Goal: Task Accomplishment & Management: Manage account settings

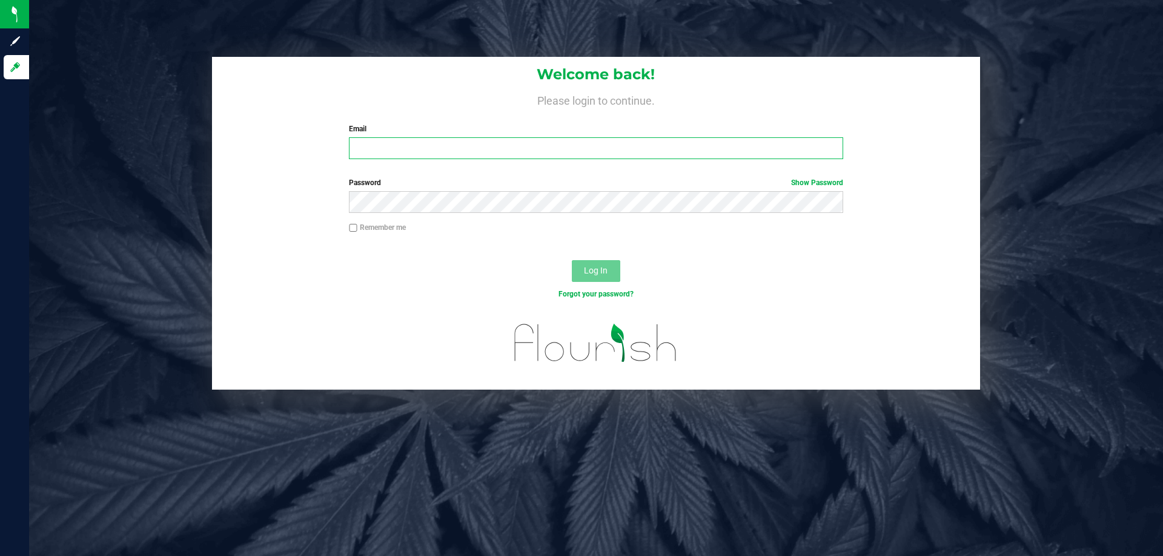
click at [431, 140] on input "Email" at bounding box center [595, 148] width 493 height 22
type input "[EMAIL_ADDRESS][DOMAIN_NAME]"
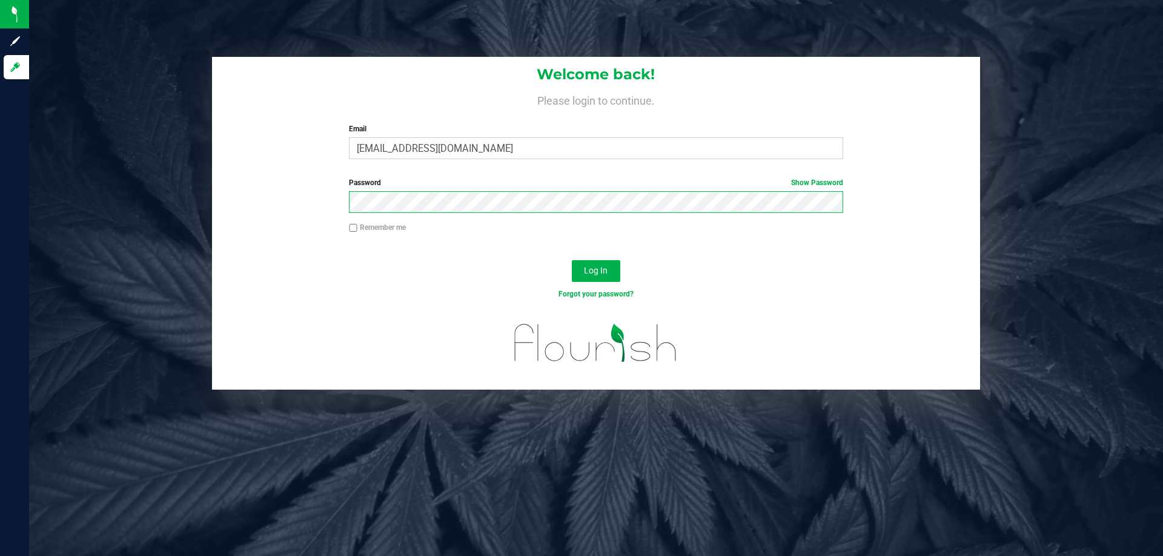
click at [572, 260] on button "Log In" at bounding box center [596, 271] width 48 height 22
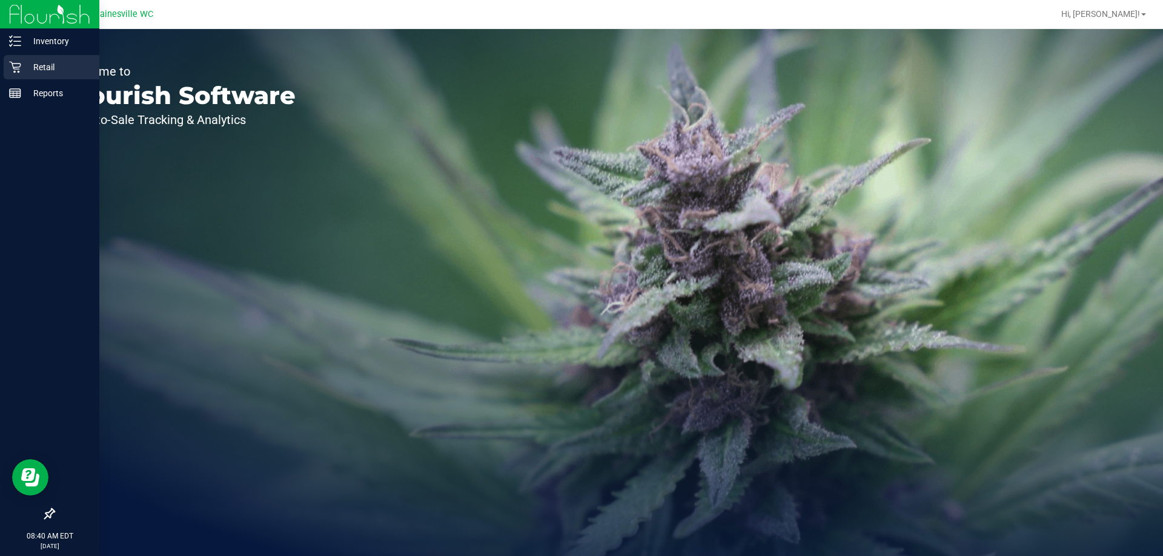
click at [35, 61] on p "Retail" at bounding box center [57, 67] width 73 height 15
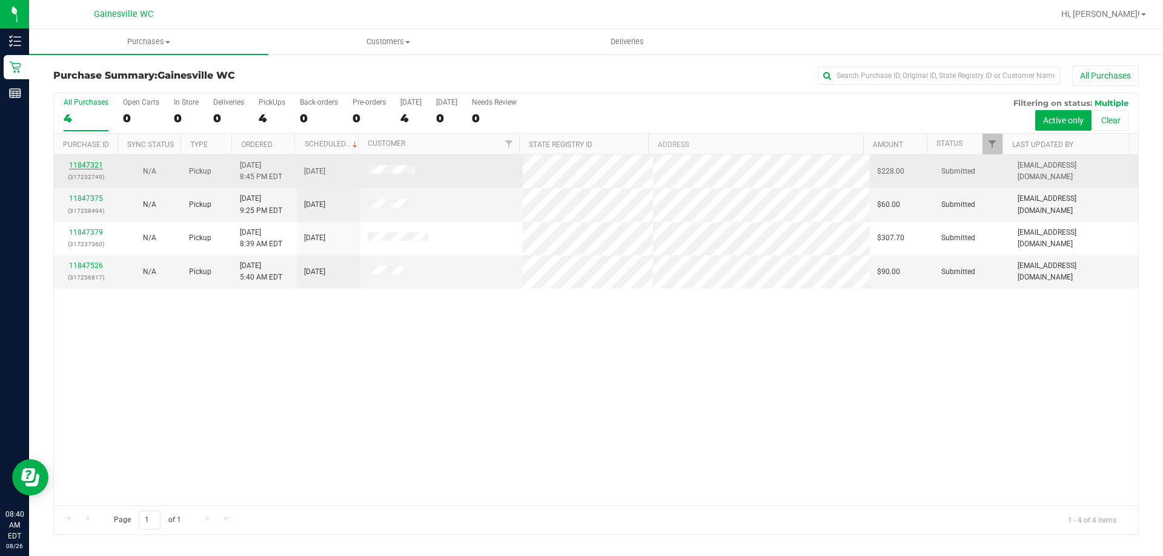
click at [86, 162] on link "11847321" at bounding box center [86, 165] width 34 height 8
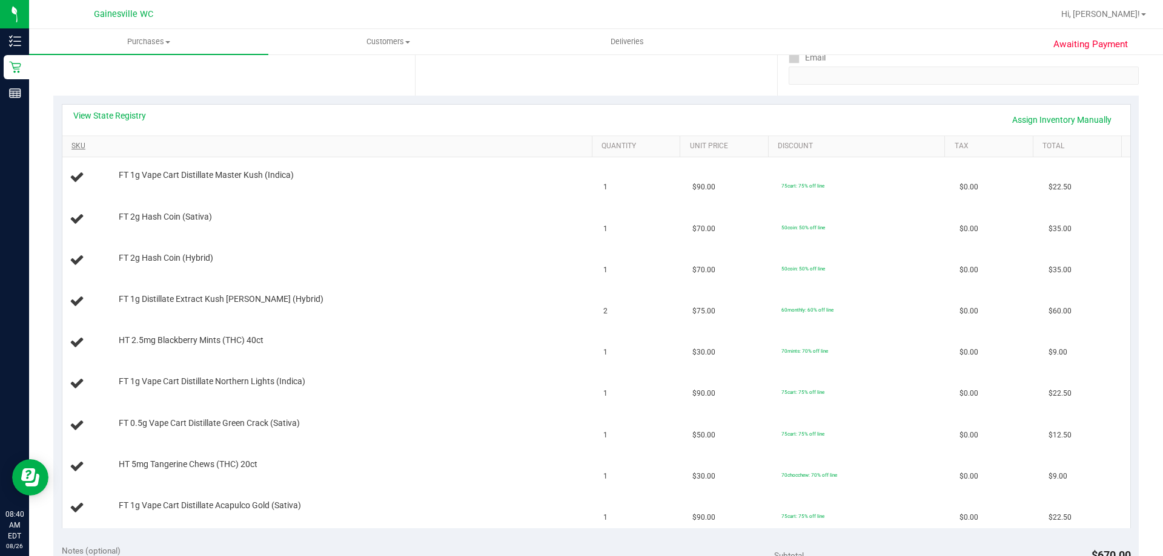
scroll to position [182, 0]
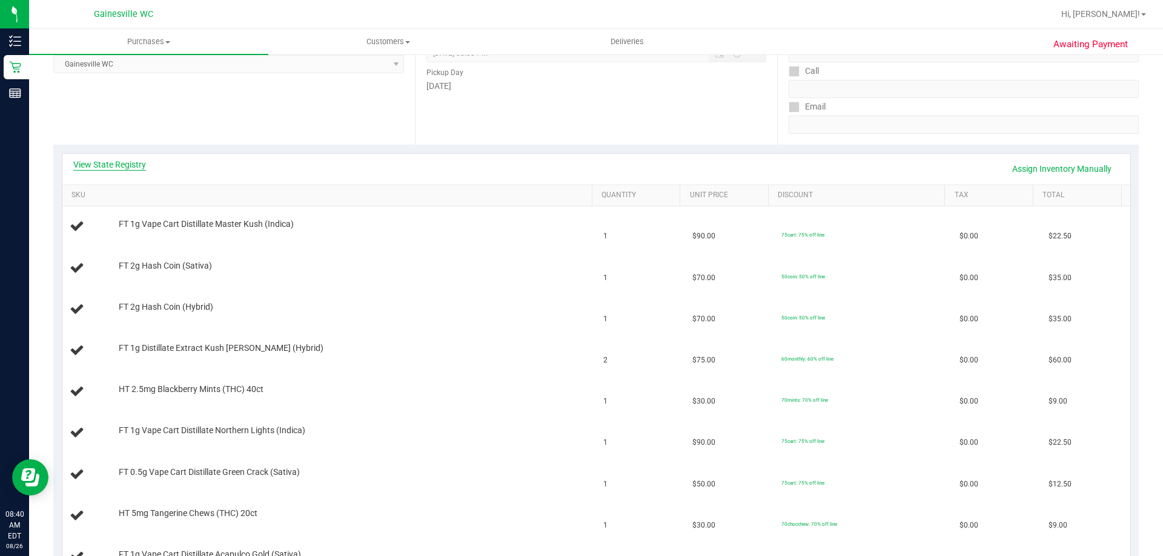
click at [141, 166] on link "View State Registry" at bounding box center [109, 165] width 73 height 12
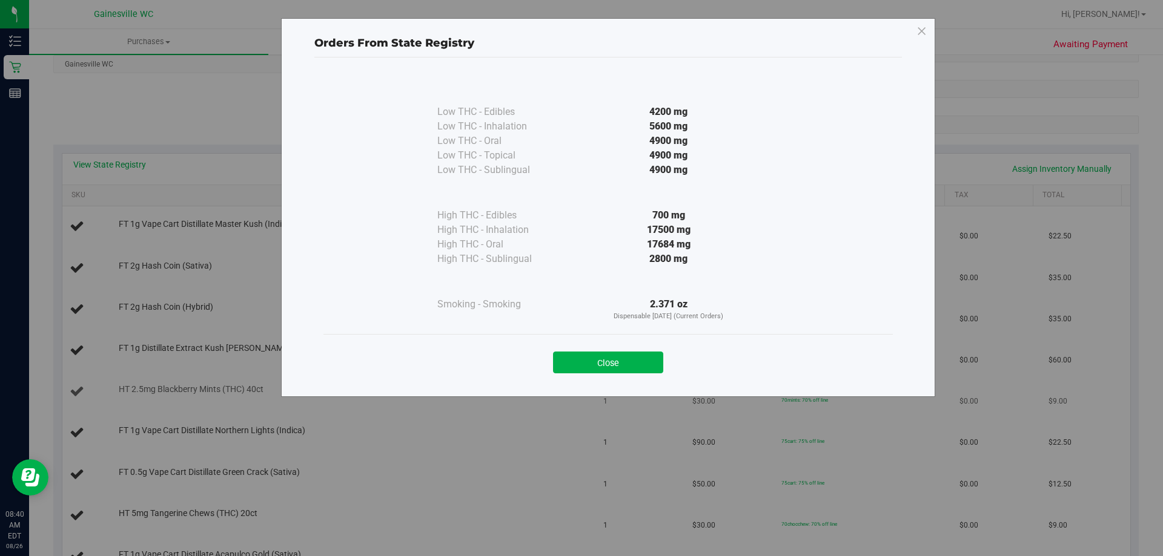
click at [631, 366] on button "Close" at bounding box center [608, 363] width 110 height 22
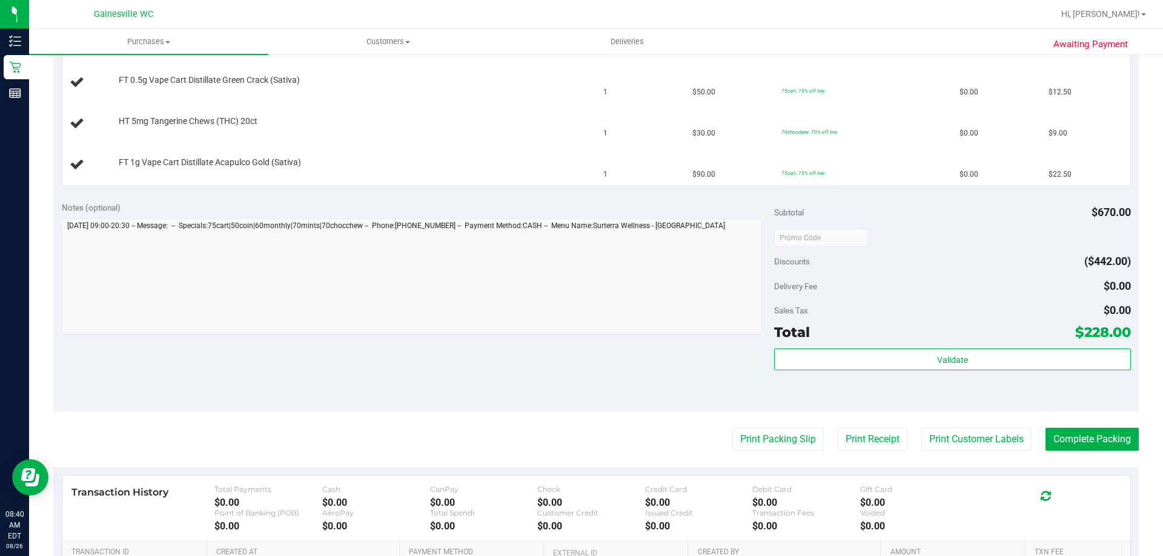
scroll to position [666, 0]
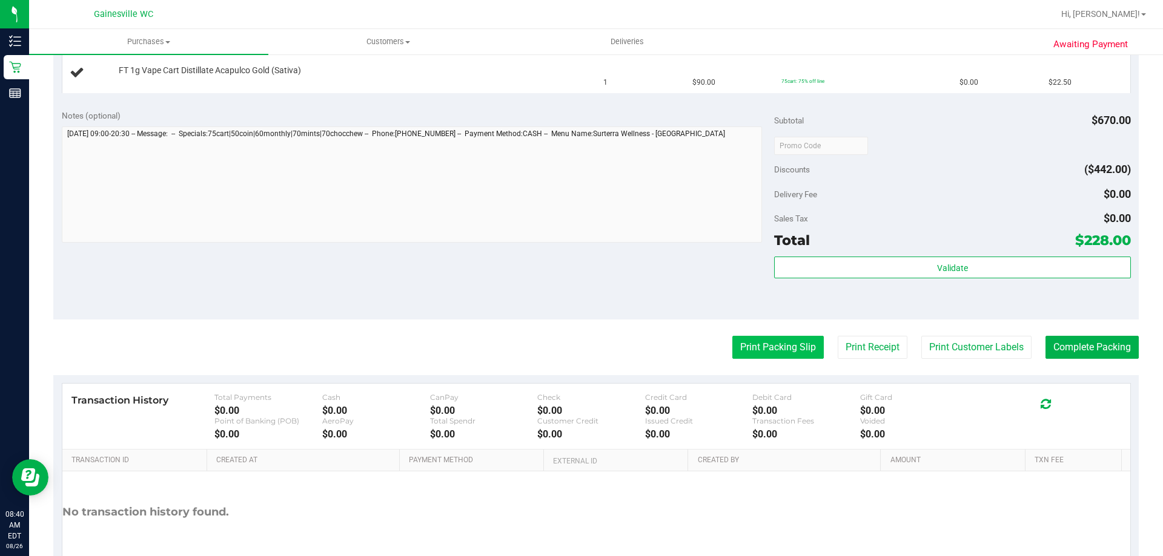
click at [779, 348] on button "Print Packing Slip" at bounding box center [777, 347] width 91 height 23
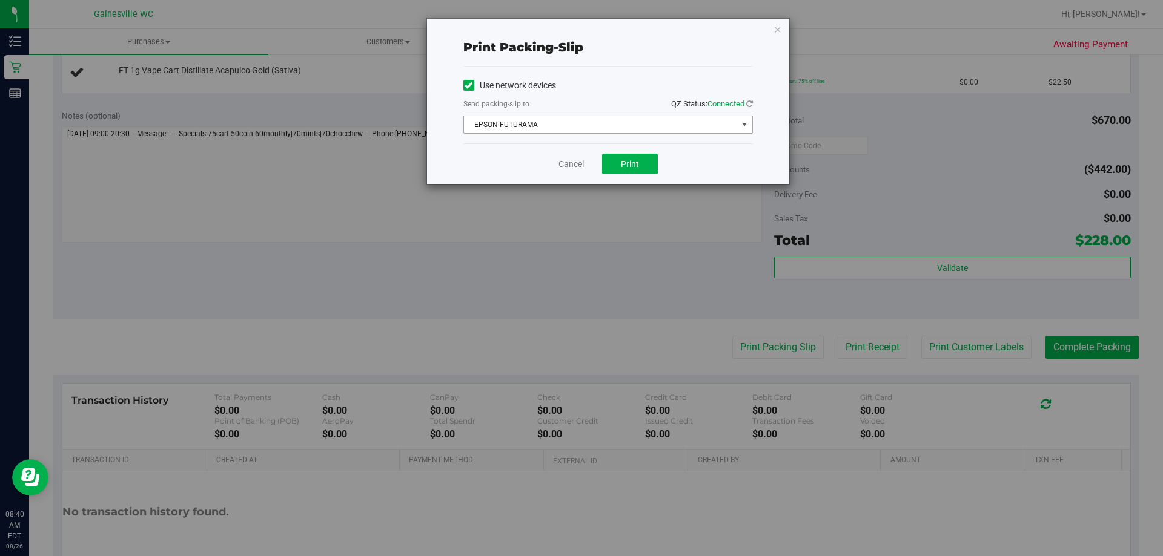
click at [621, 122] on span "EPSON-FUTURAMA" at bounding box center [600, 124] width 273 height 17
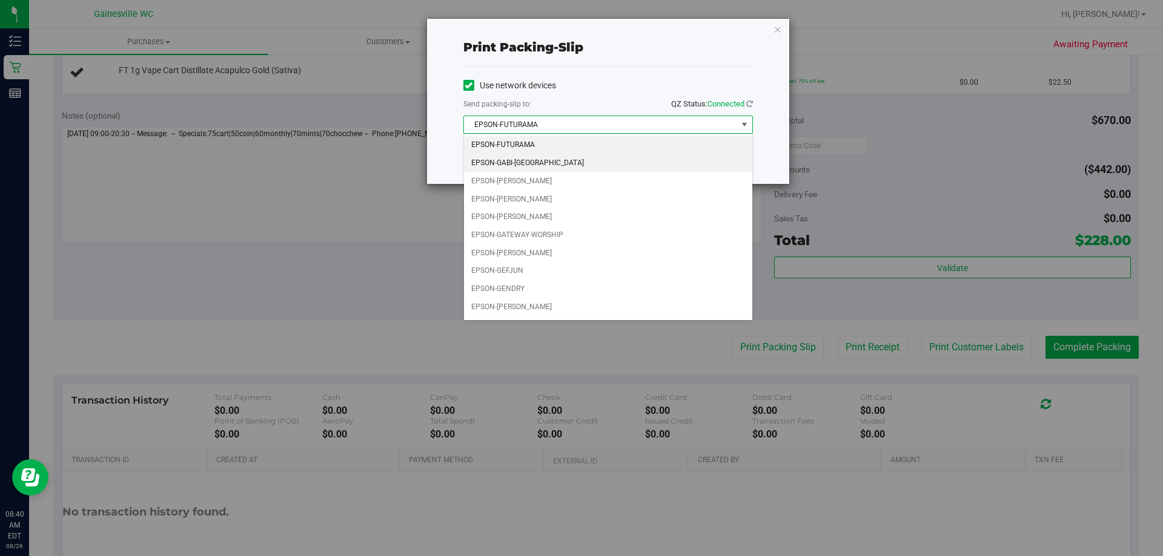
click at [539, 166] on li "EPSON-GABI-GRECKO" at bounding box center [608, 163] width 288 height 18
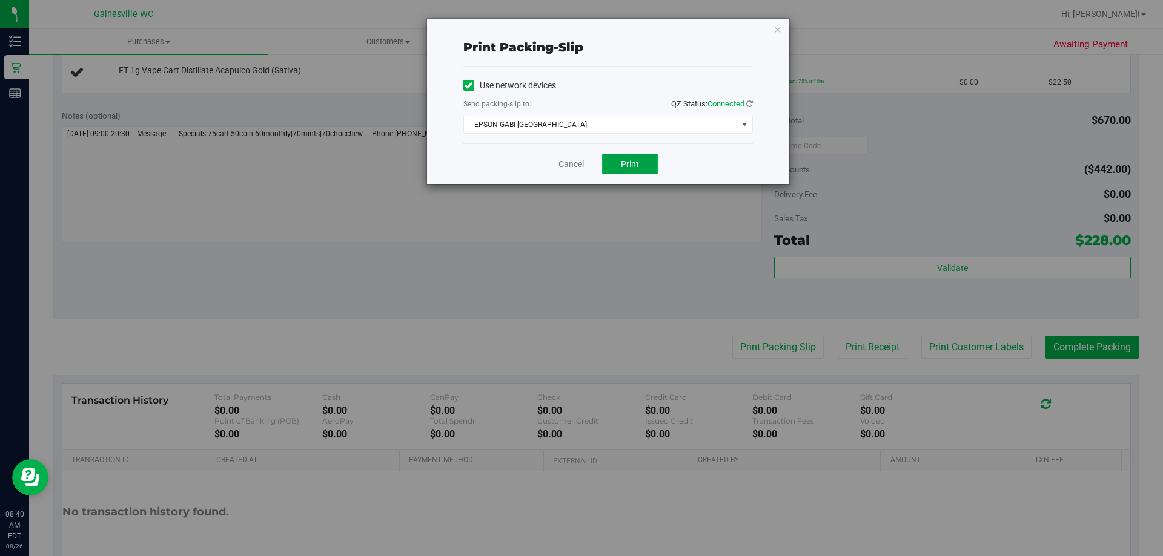
click at [629, 160] on span "Print" at bounding box center [630, 164] width 18 height 10
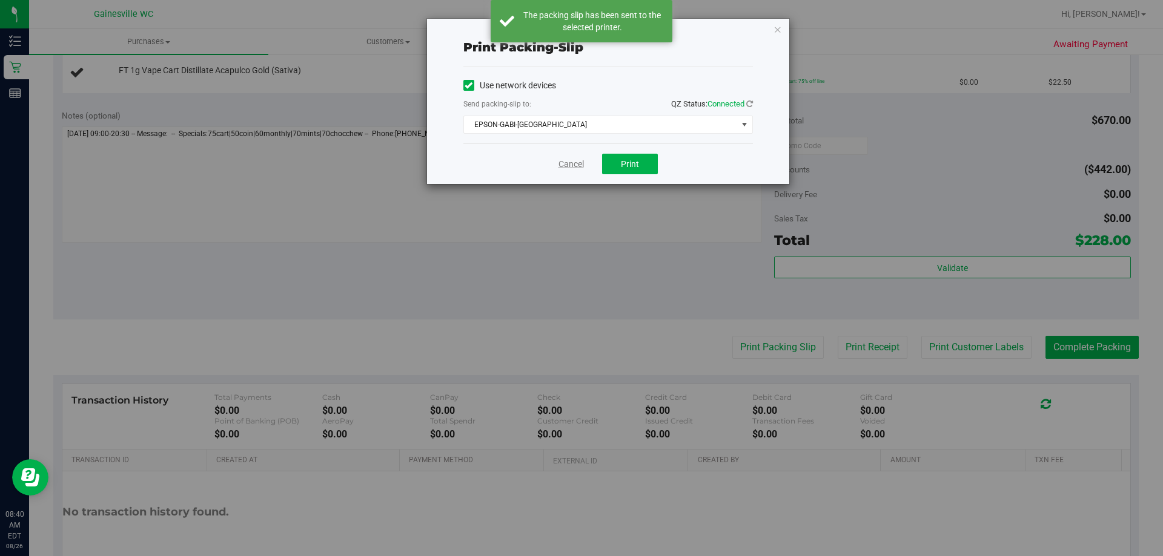
click at [567, 162] on link "Cancel" at bounding box center [570, 164] width 25 height 13
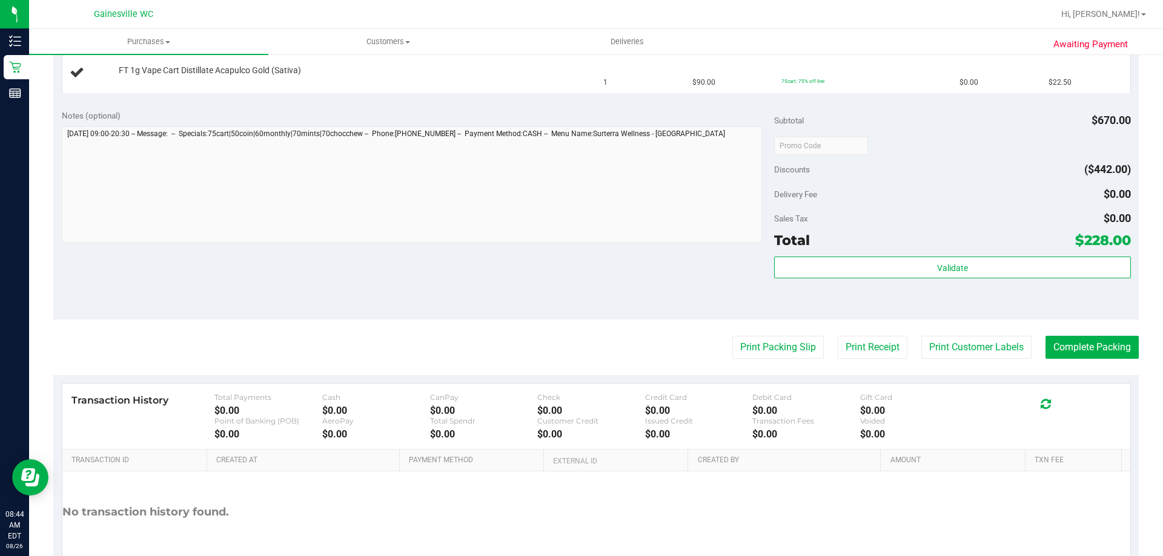
click at [732, 336] on button "Print Packing Slip" at bounding box center [777, 347] width 91 height 23
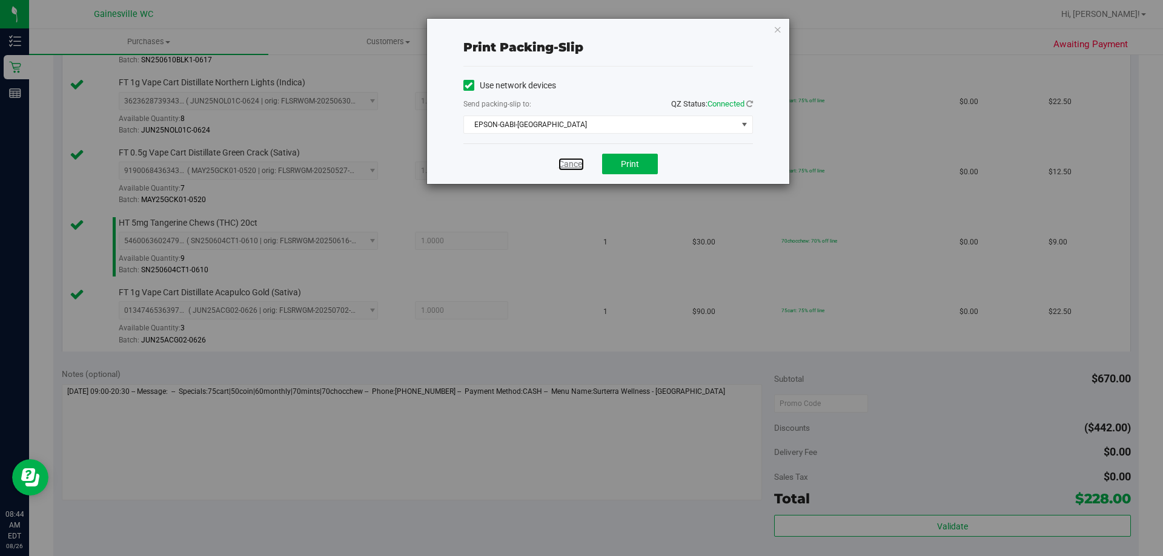
click at [568, 160] on link "Cancel" at bounding box center [570, 164] width 25 height 13
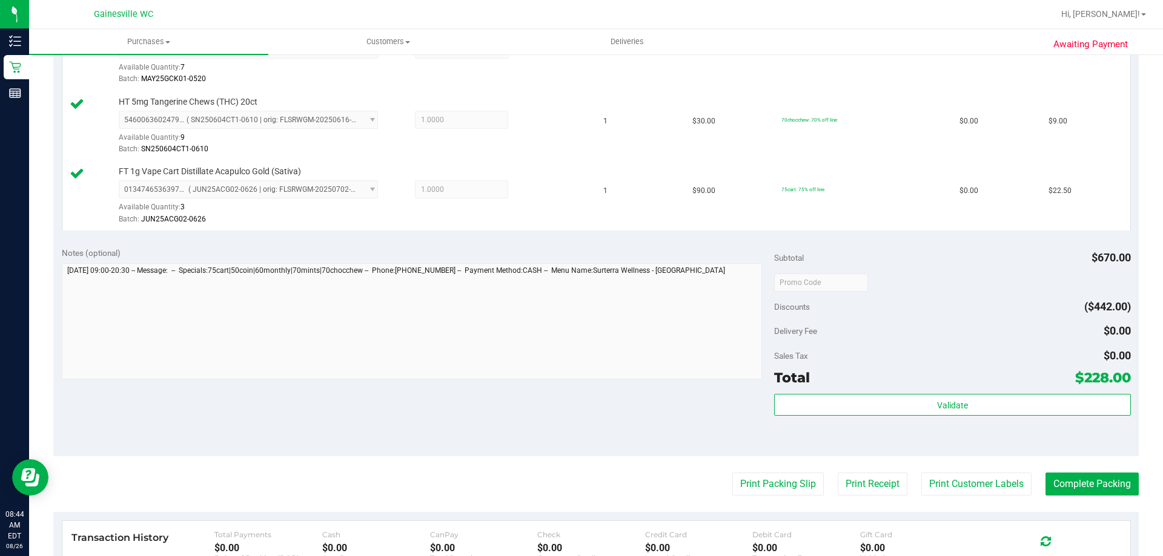
scroll to position [797, 0]
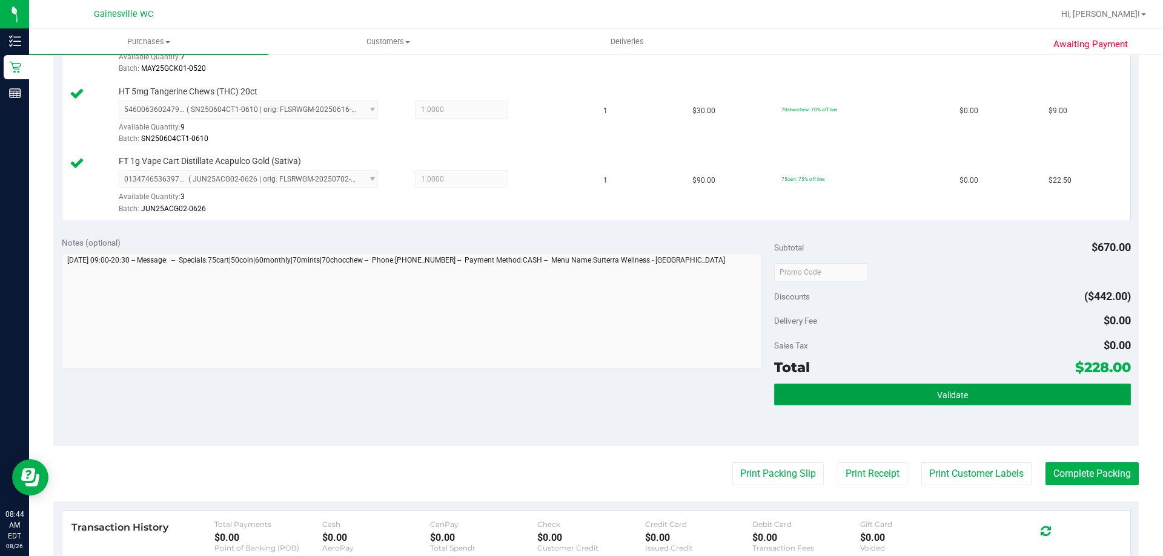
click at [788, 395] on button "Validate" at bounding box center [952, 395] width 356 height 22
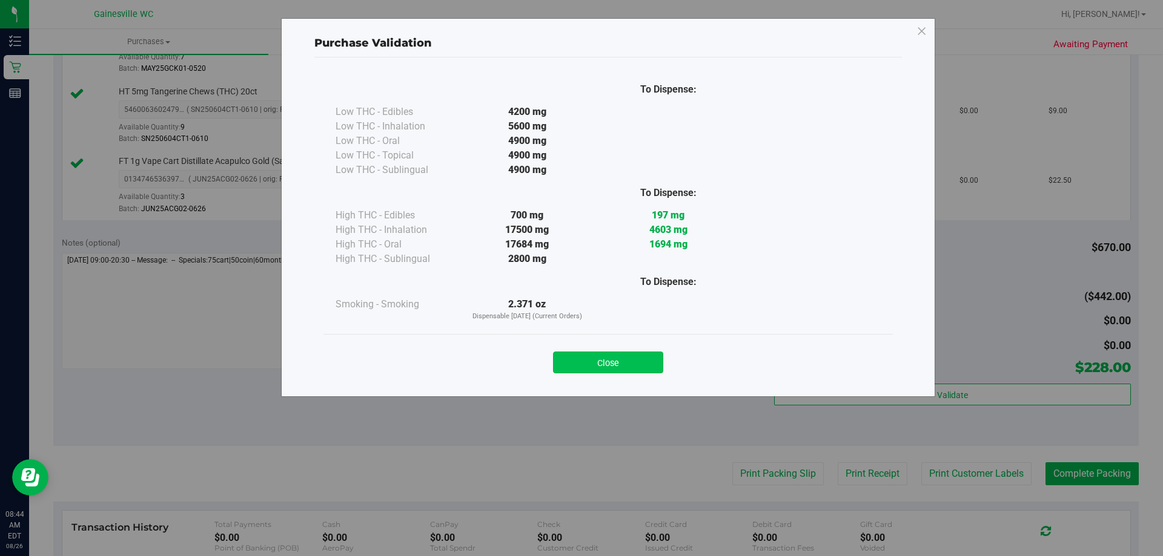
click at [651, 361] on button "Close" at bounding box center [608, 363] width 110 height 22
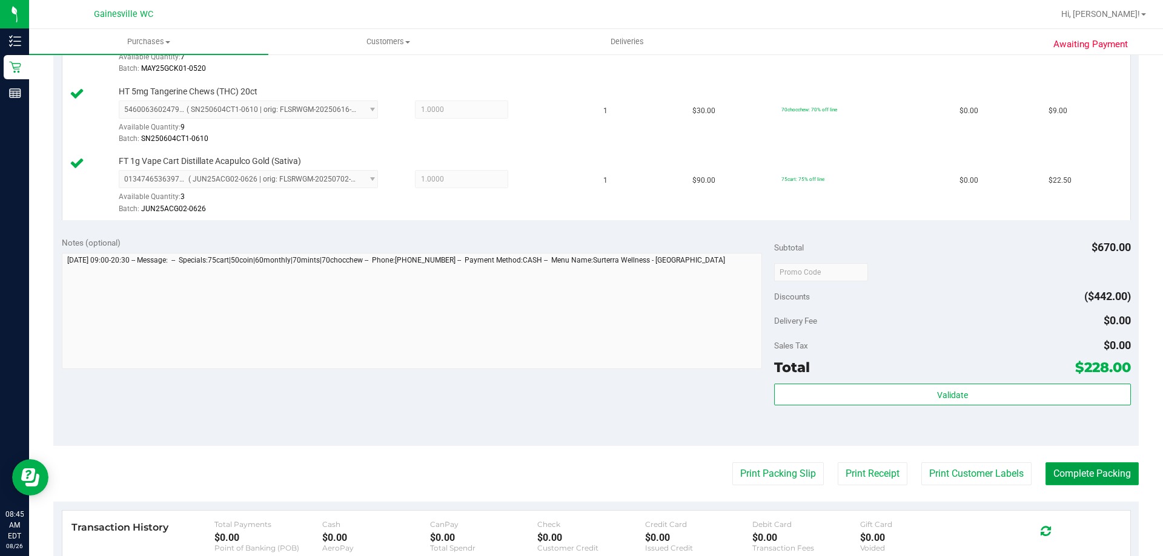
click at [1056, 472] on button "Complete Packing" at bounding box center [1091, 474] width 93 height 23
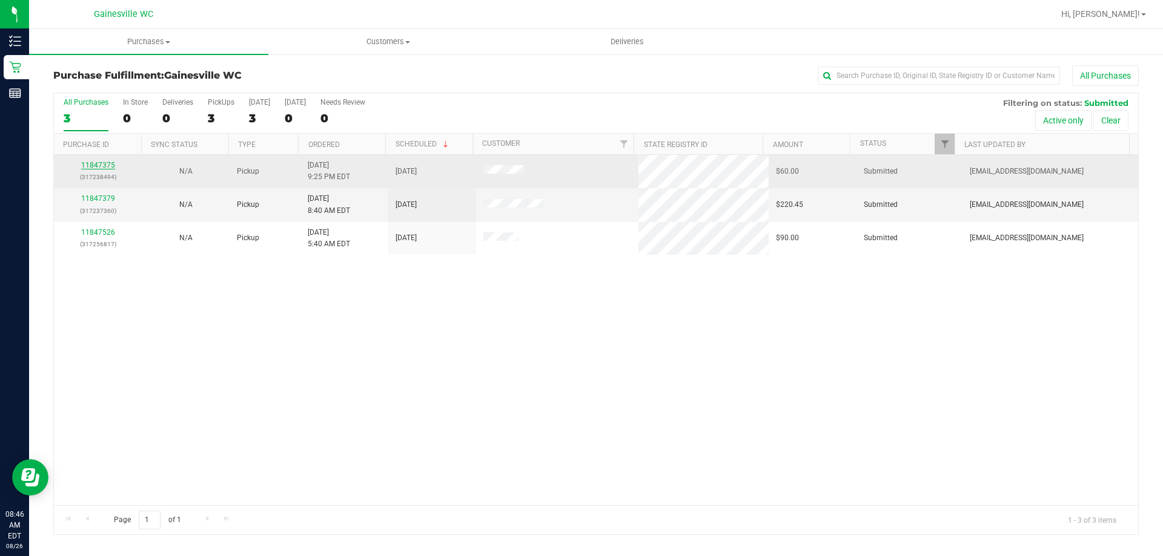
click at [96, 167] on link "11847375" at bounding box center [98, 165] width 34 height 8
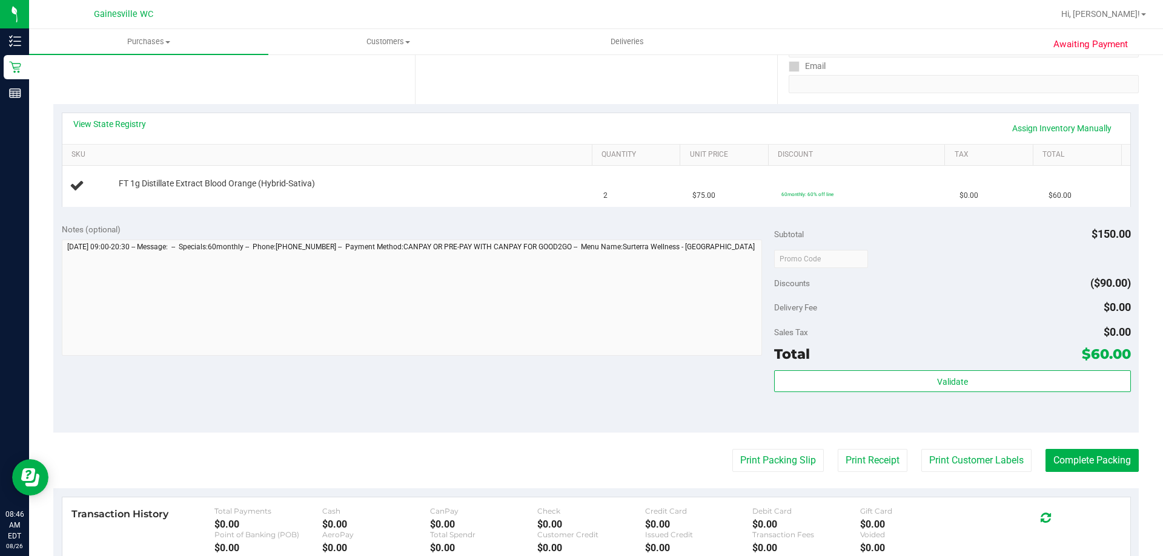
scroll to position [405, 0]
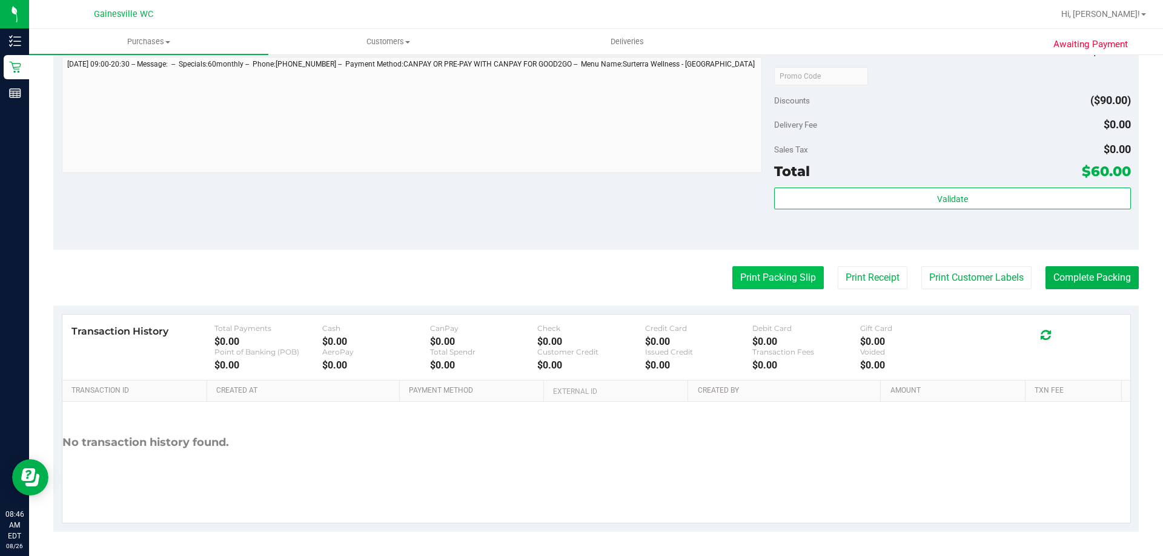
click at [771, 275] on button "Print Packing Slip" at bounding box center [777, 277] width 91 height 23
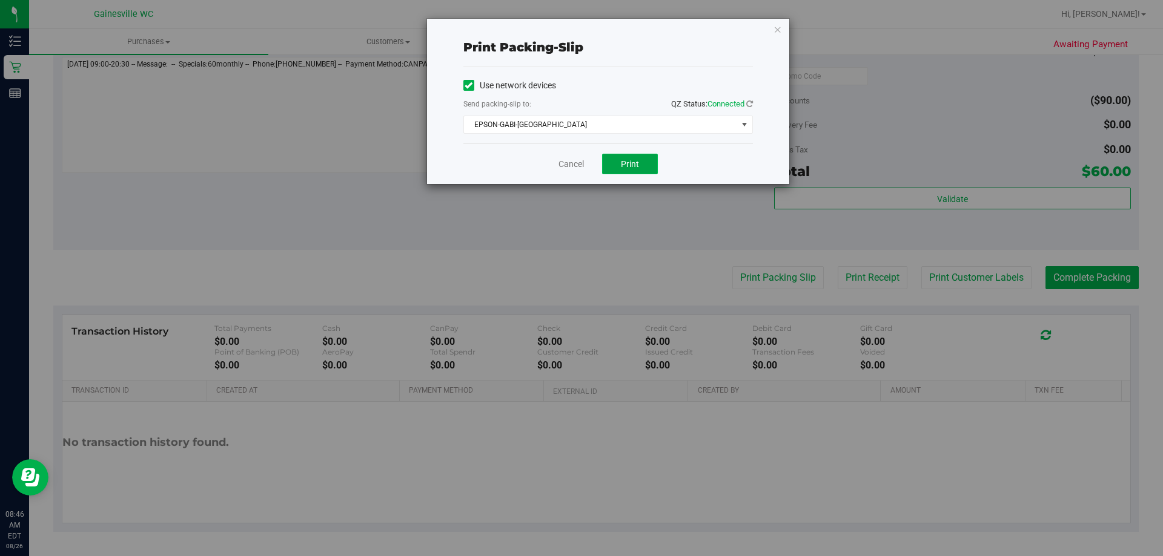
click at [616, 162] on button "Print" at bounding box center [630, 164] width 56 height 21
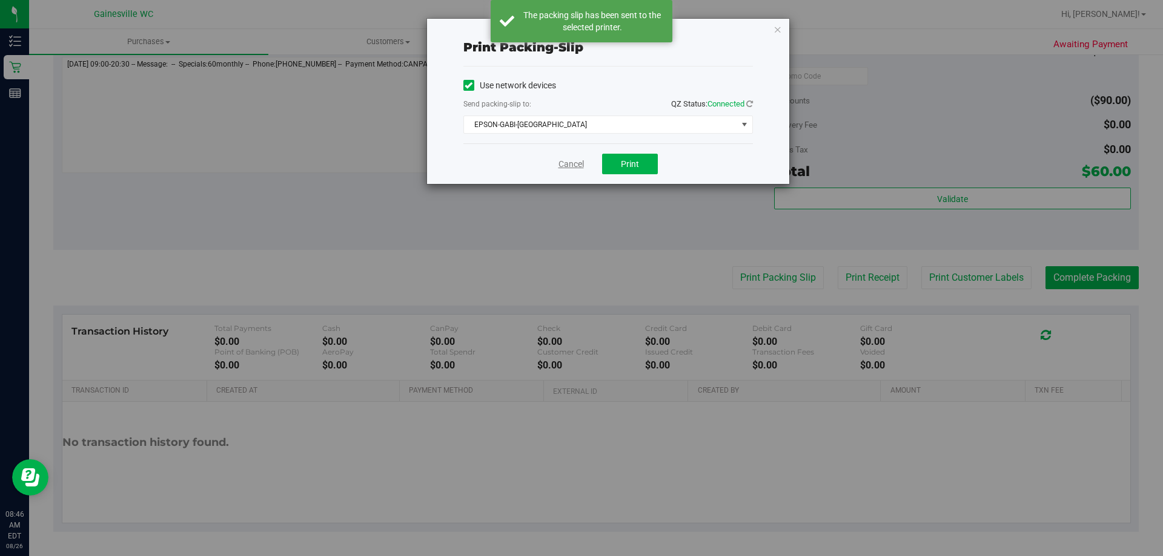
click at [573, 168] on link "Cancel" at bounding box center [570, 164] width 25 height 13
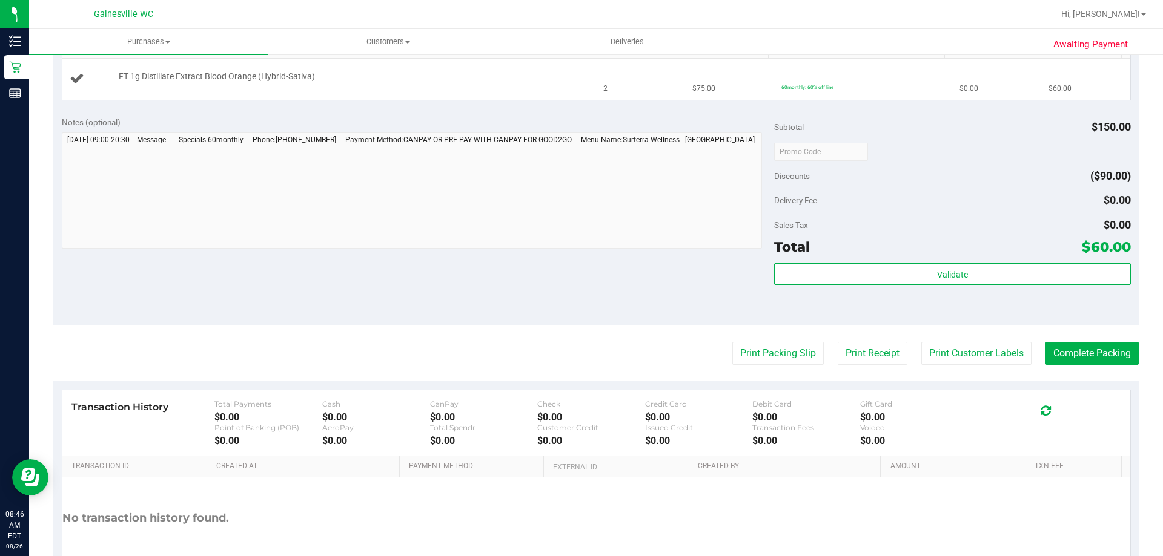
scroll to position [163, 0]
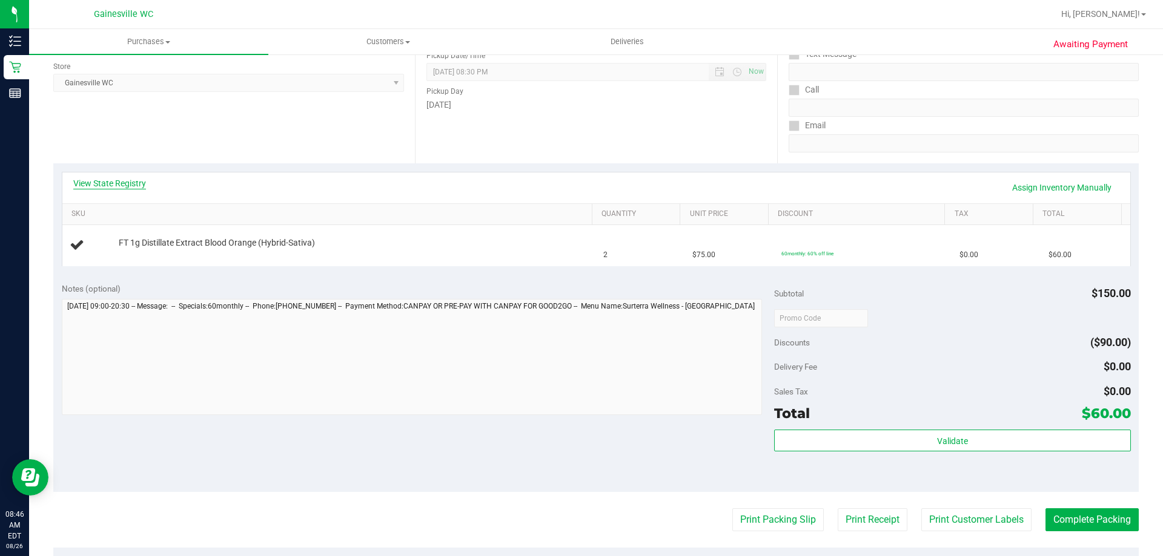
click at [104, 182] on link "View State Registry" at bounding box center [109, 183] width 73 height 12
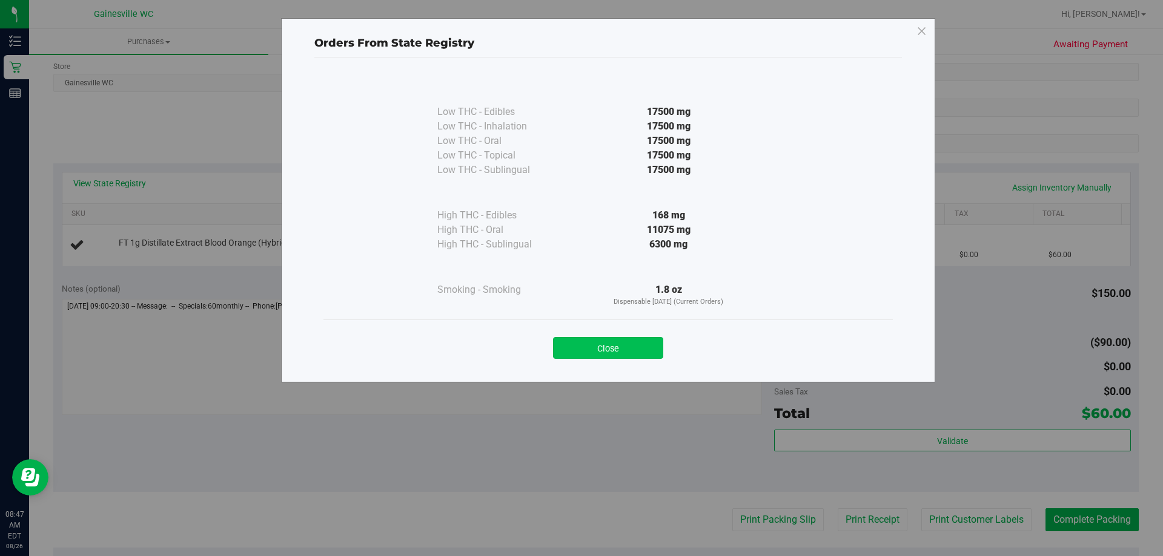
click at [617, 352] on button "Close" at bounding box center [608, 348] width 110 height 22
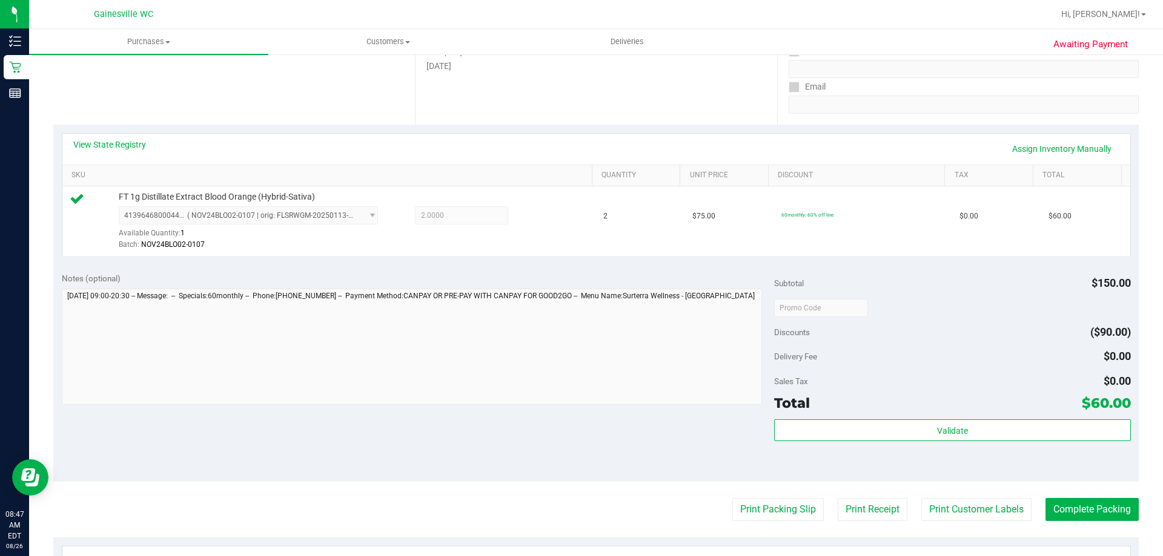
scroll to position [223, 0]
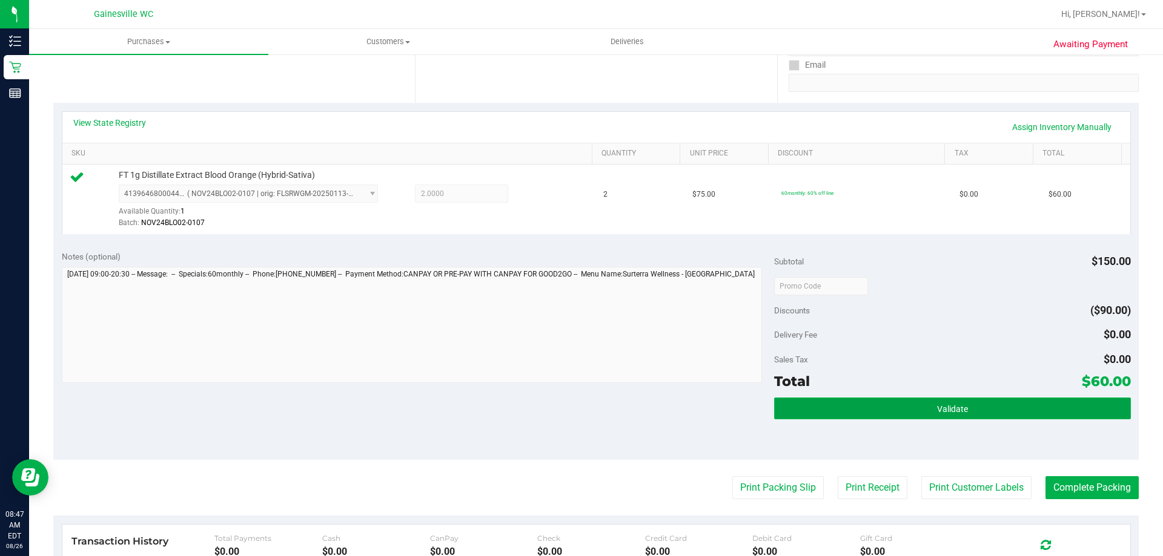
click at [777, 401] on button "Validate" at bounding box center [952, 409] width 356 height 22
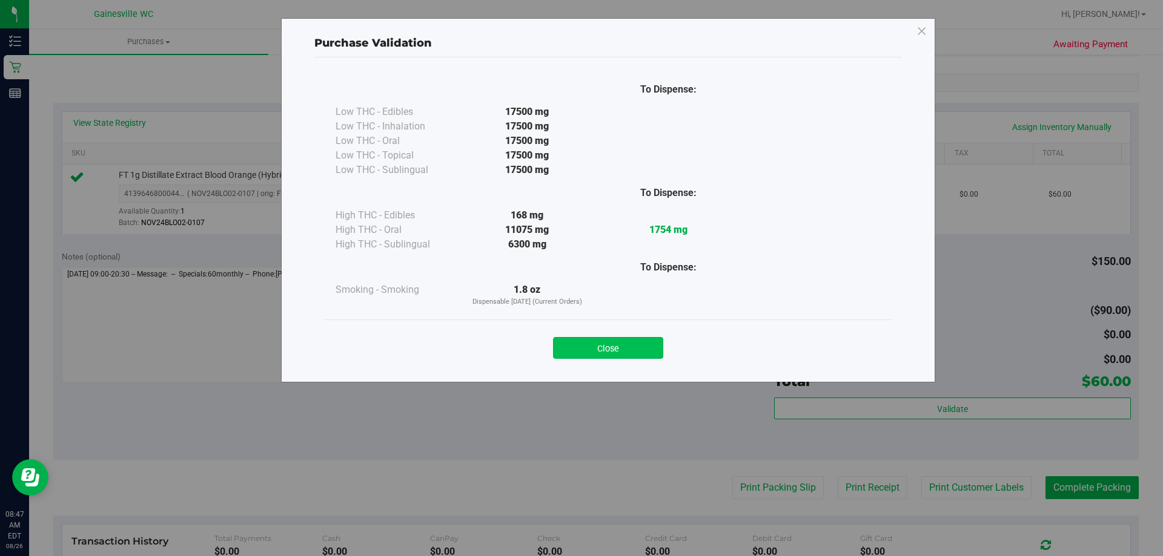
click at [645, 349] on button "Close" at bounding box center [608, 348] width 110 height 22
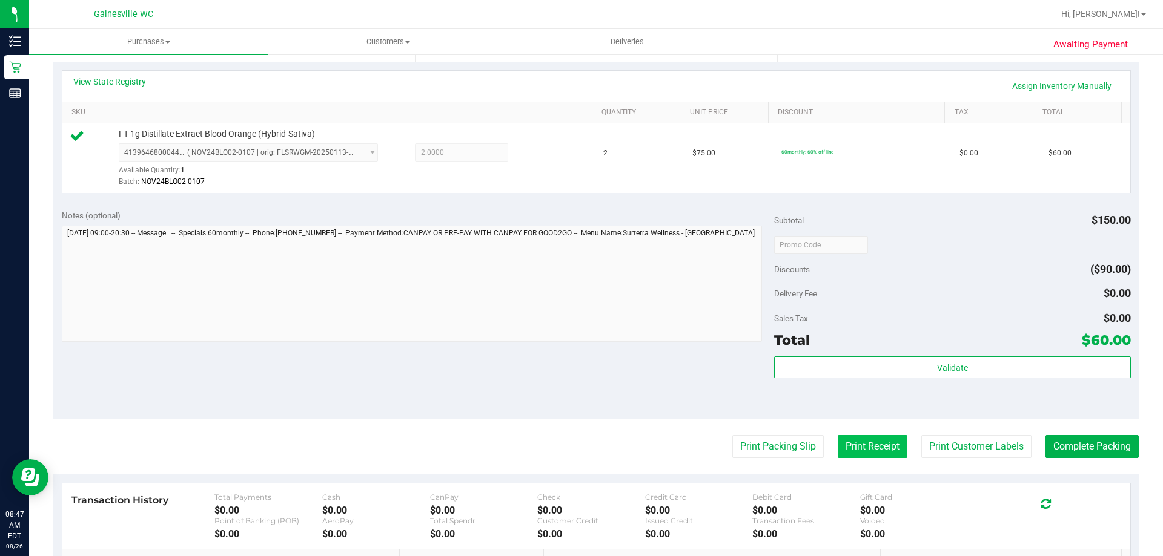
scroll to position [345, 0]
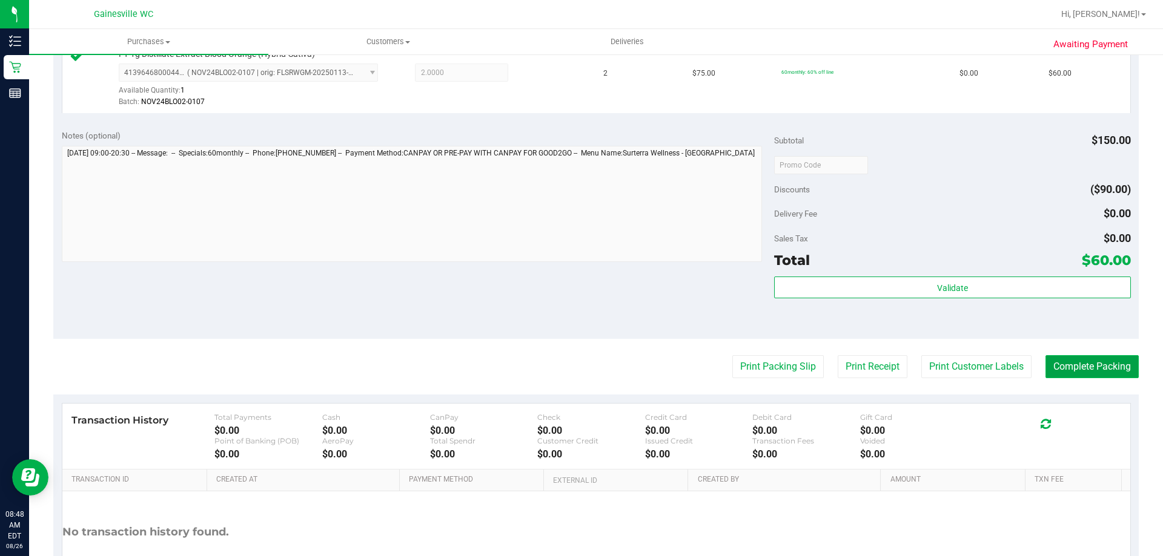
click at [1045, 362] on button "Complete Packing" at bounding box center [1091, 366] width 93 height 23
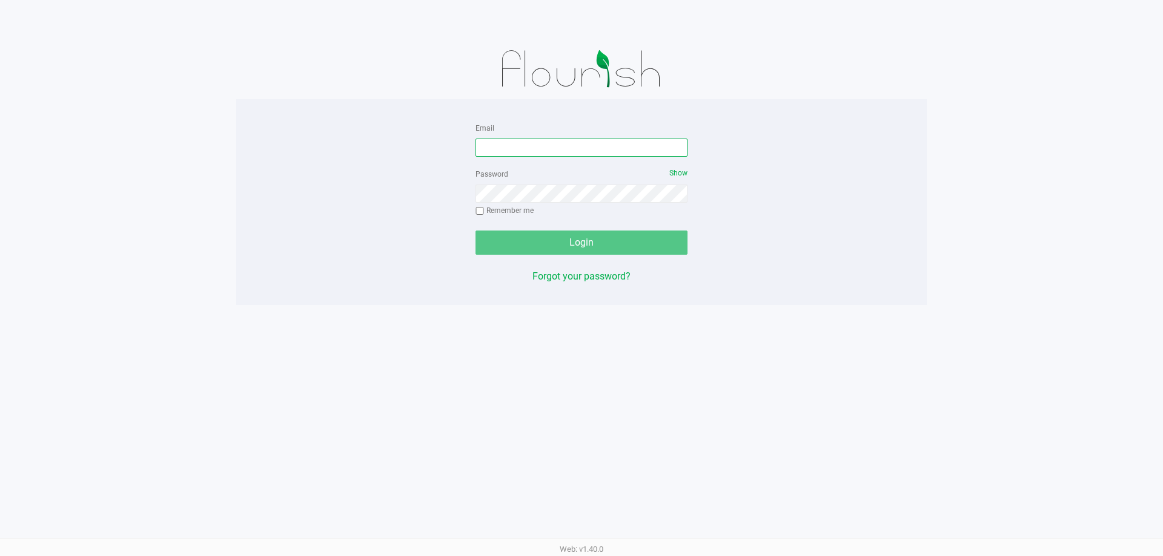
click at [631, 145] on input "Email" at bounding box center [581, 148] width 212 height 18
type input "[EMAIL_ADDRESS][DOMAIN_NAME]"
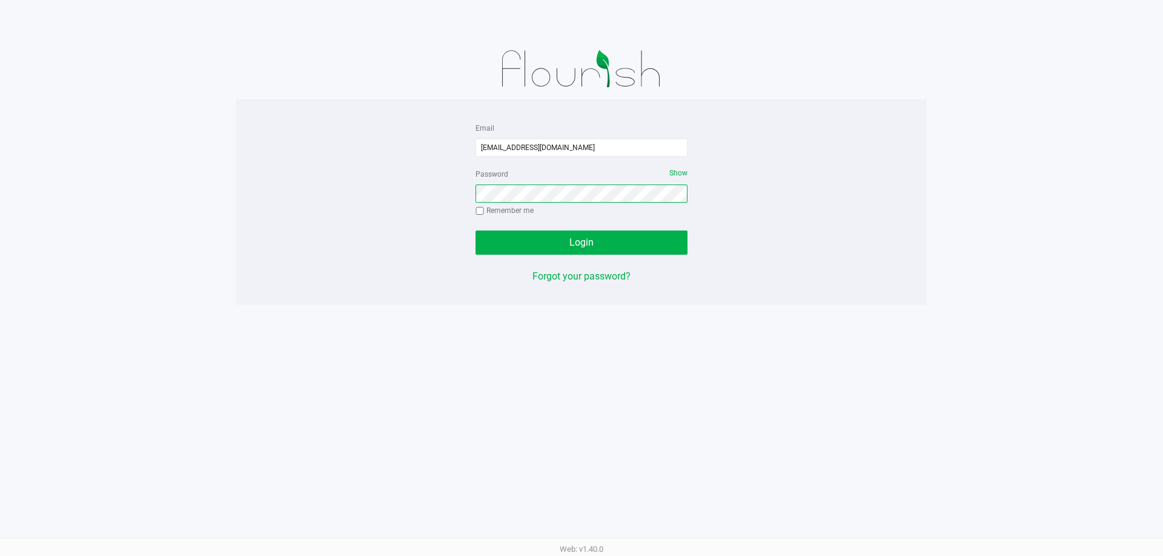
click at [475, 231] on button "Login" at bounding box center [581, 243] width 212 height 24
